Goal: Navigation & Orientation: Find specific page/section

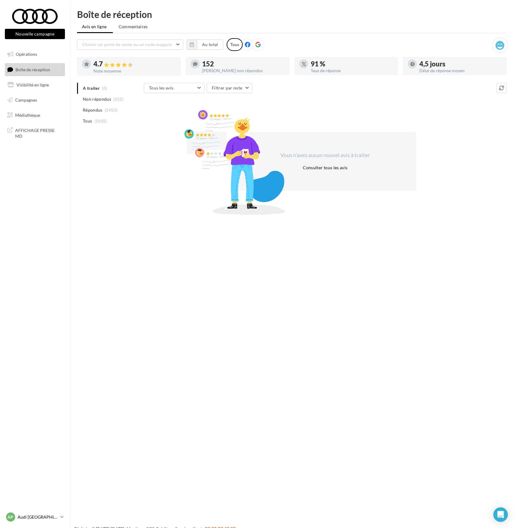
click at [40, 520] on p "Audi [GEOGRAPHIC_DATA] 17" at bounding box center [38, 517] width 40 height 6
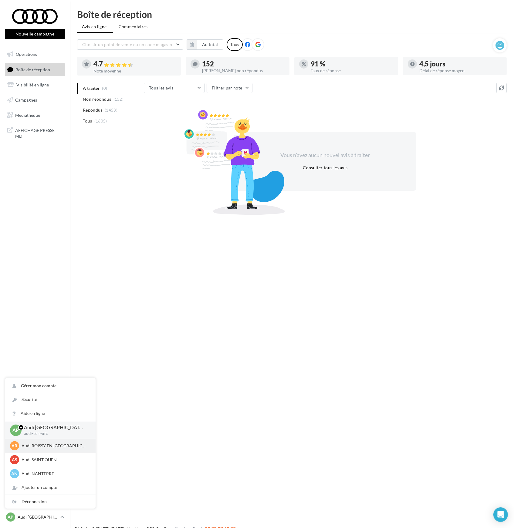
click at [53, 446] on p "Audi ROISSY EN [GEOGRAPHIC_DATA]" at bounding box center [55, 446] width 67 height 6
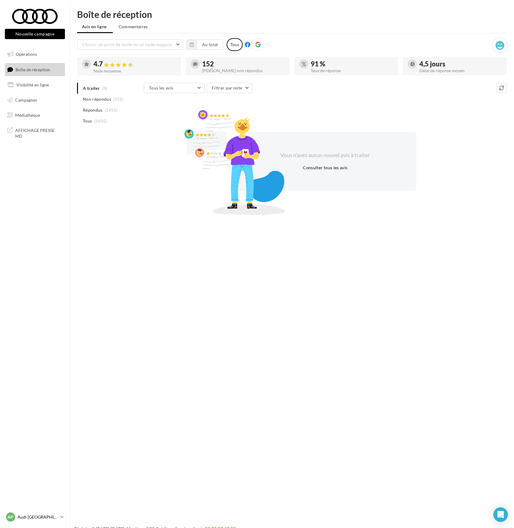
click at [29, 518] on p "Audi [GEOGRAPHIC_DATA] 17" at bounding box center [38, 517] width 40 height 6
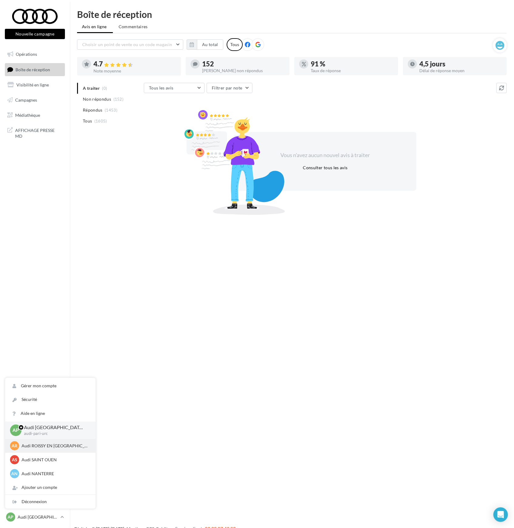
click at [39, 443] on p "Audi ROISSY EN [GEOGRAPHIC_DATA]" at bounding box center [55, 446] width 67 height 6
